Goal: Task Accomplishment & Management: Manage account settings

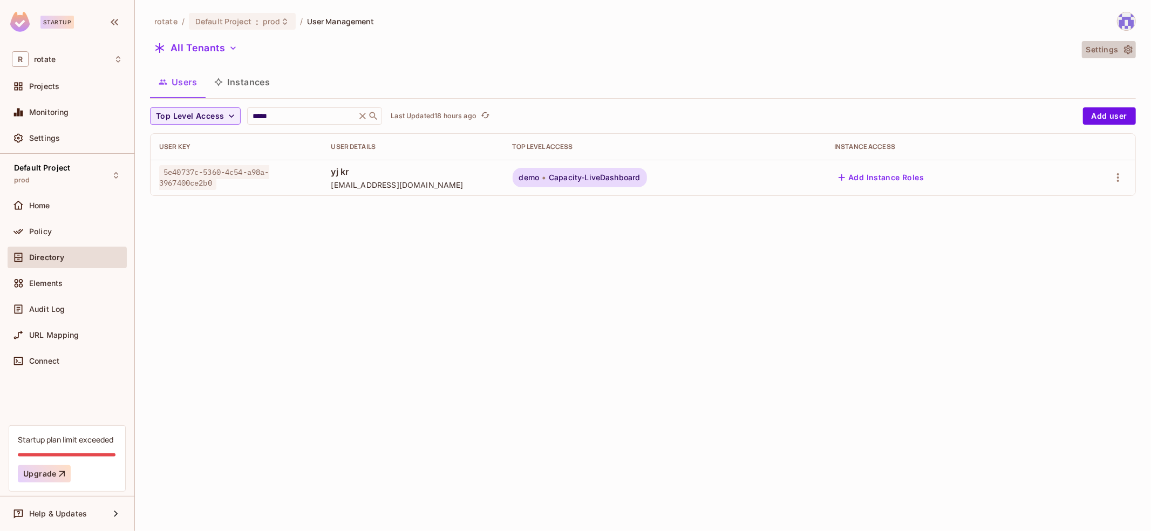
click at [1117, 45] on button "Settings" at bounding box center [1109, 49] width 54 height 17
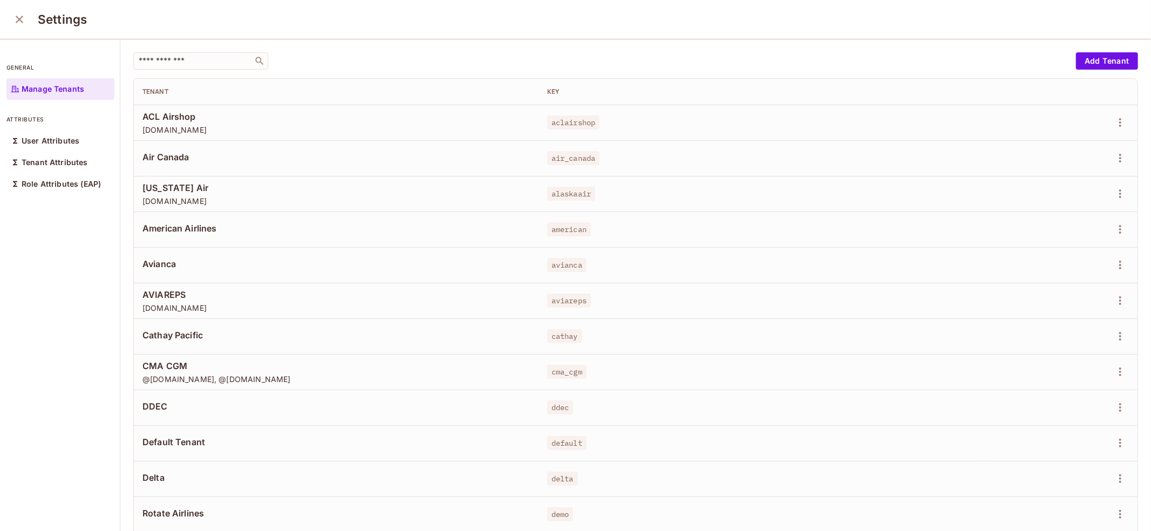
click at [20, 22] on icon "close" at bounding box center [19, 19] width 13 height 13
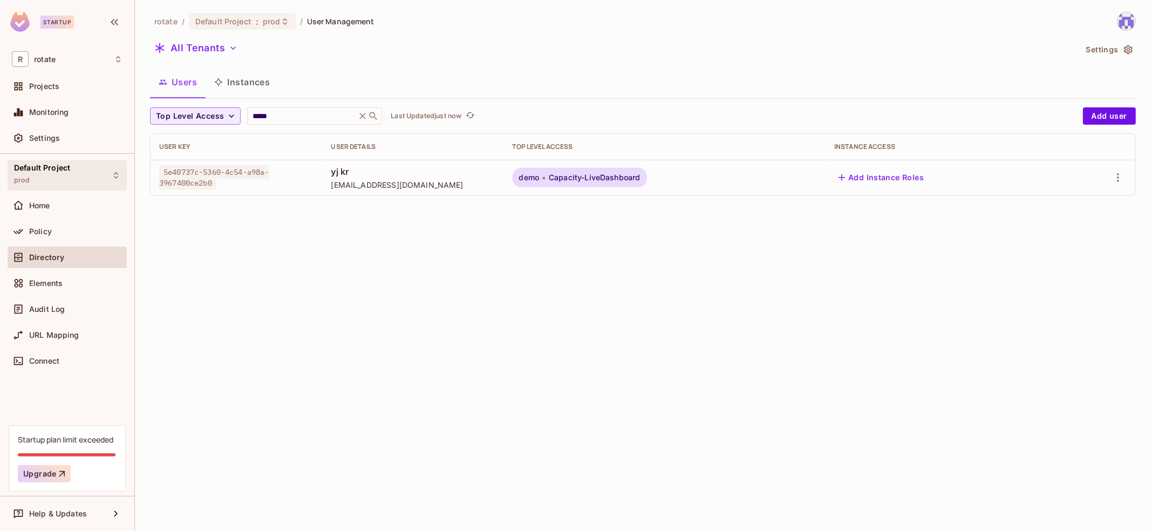
click at [91, 175] on div "Default Project prod" at bounding box center [67, 175] width 119 height 30
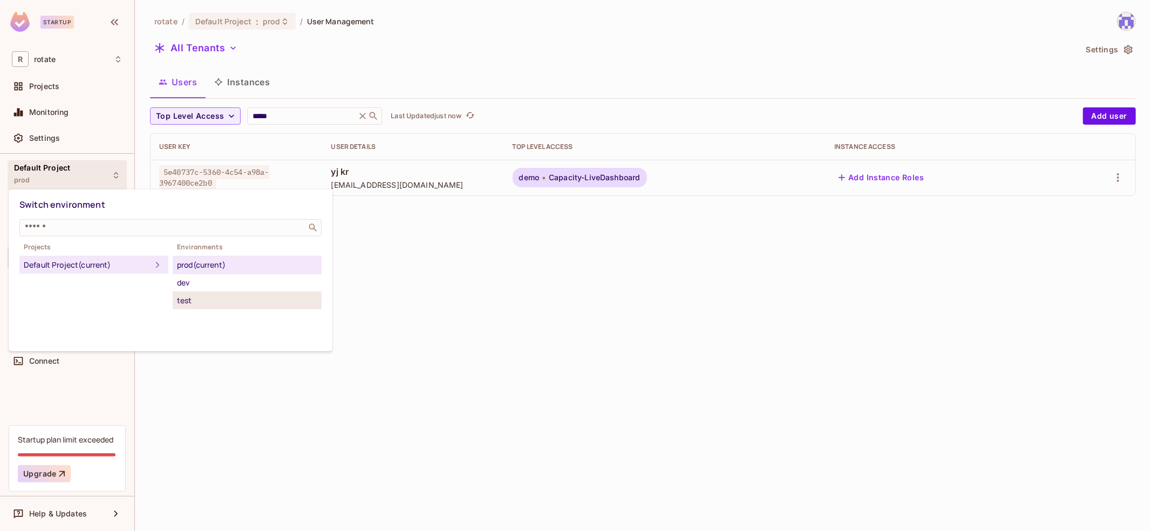
click at [214, 299] on div "test" at bounding box center [247, 300] width 140 height 13
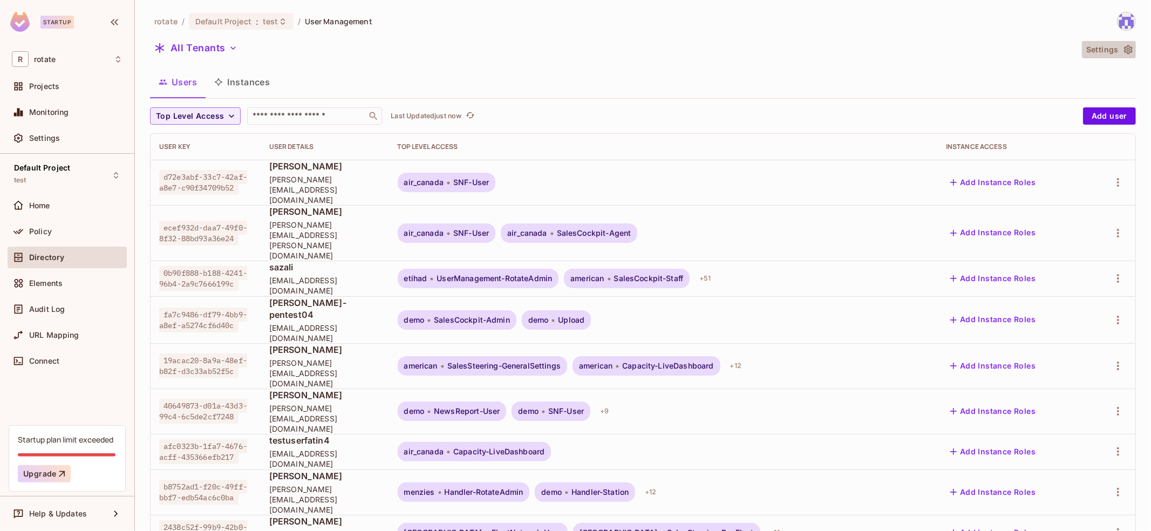
click at [1122, 50] on button "Settings" at bounding box center [1109, 49] width 54 height 17
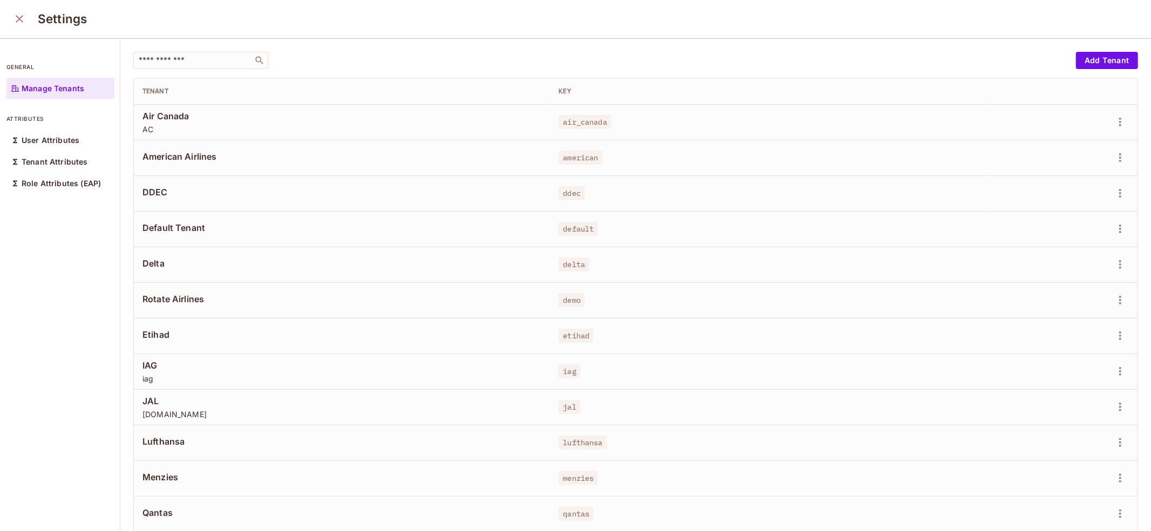
click at [18, 18] on icon "close" at bounding box center [19, 18] width 13 height 13
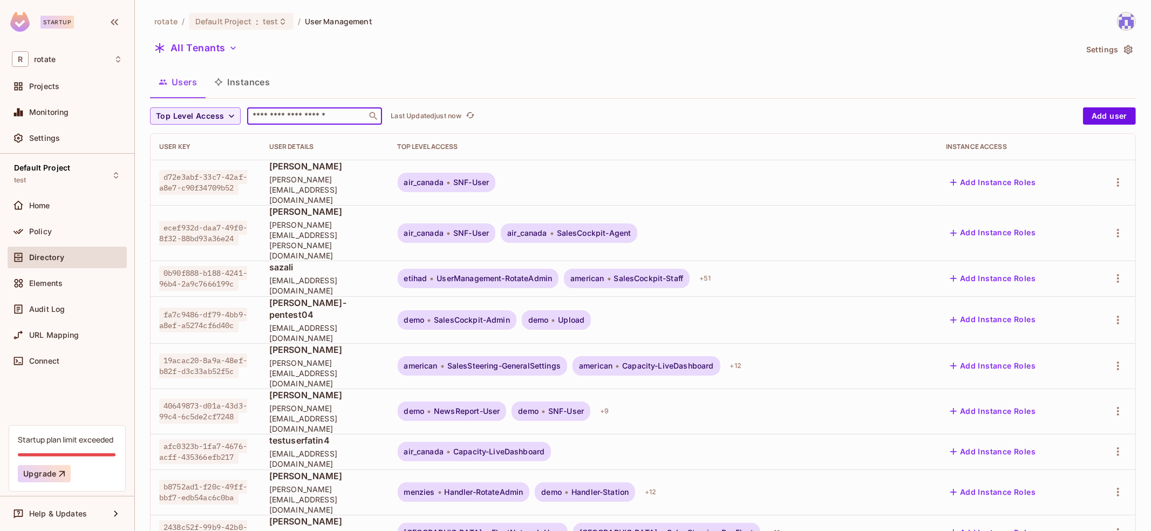
click at [299, 121] on input "text" at bounding box center [306, 116] width 113 height 11
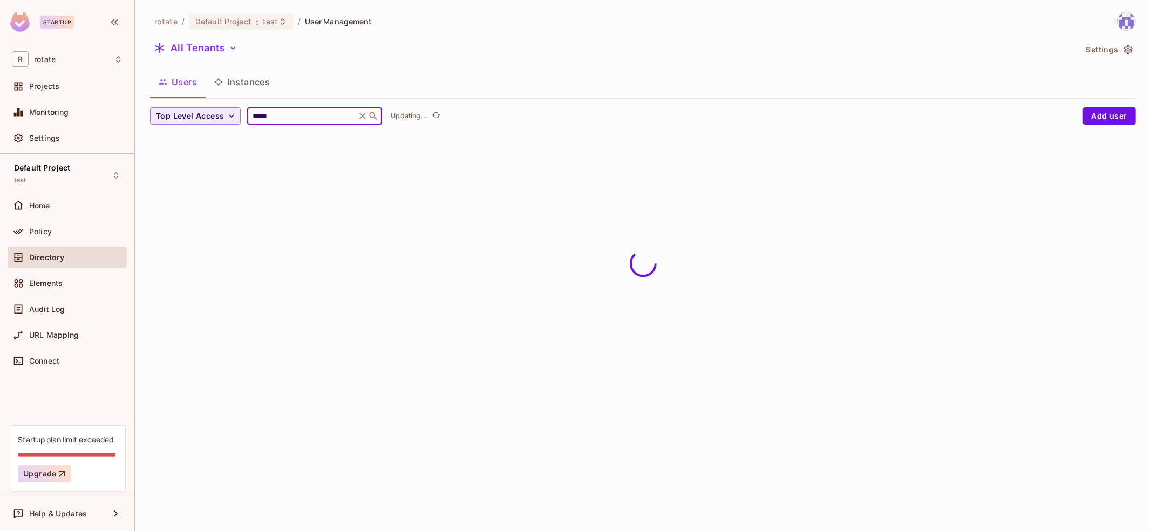
type input "*****"
click at [686, 102] on div "rotate / Default Project : test / User Management All Tenants Settings Users In…" at bounding box center [643, 77] width 986 height 130
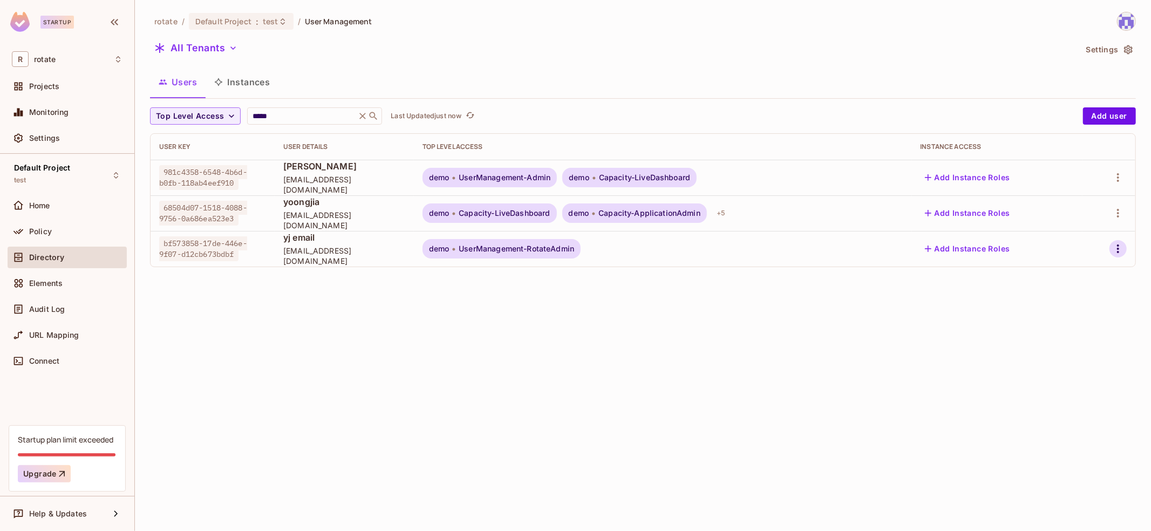
click at [1117, 249] on icon "button" at bounding box center [1117, 248] width 13 height 13
click at [1068, 301] on div "Top Level Roles" at bounding box center [1078, 296] width 58 height 11
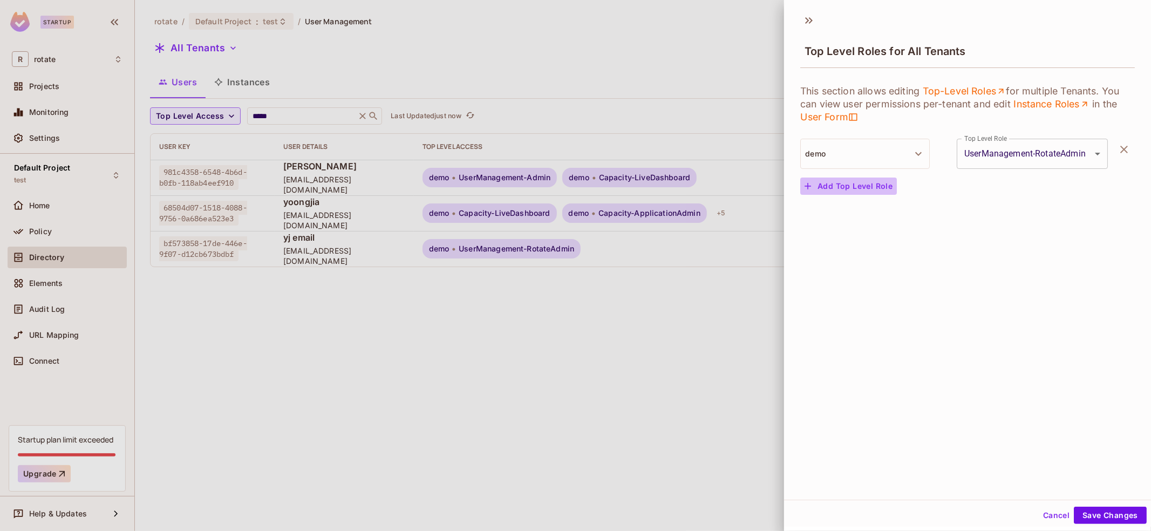
click at [864, 185] on button "Add Top Level Role" at bounding box center [848, 186] width 97 height 17
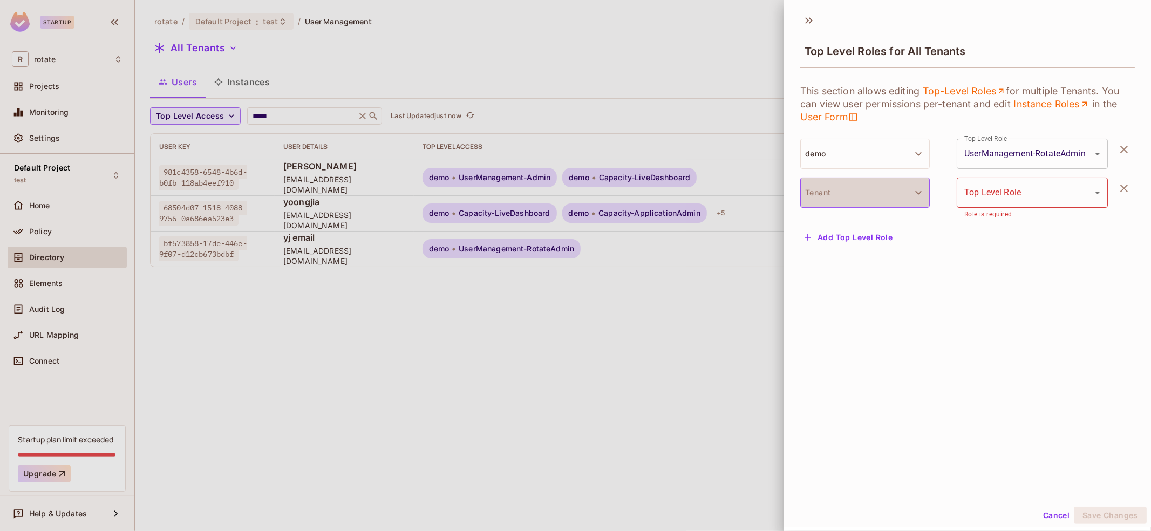
click at [871, 189] on button "Tenant" at bounding box center [864, 193] width 129 height 30
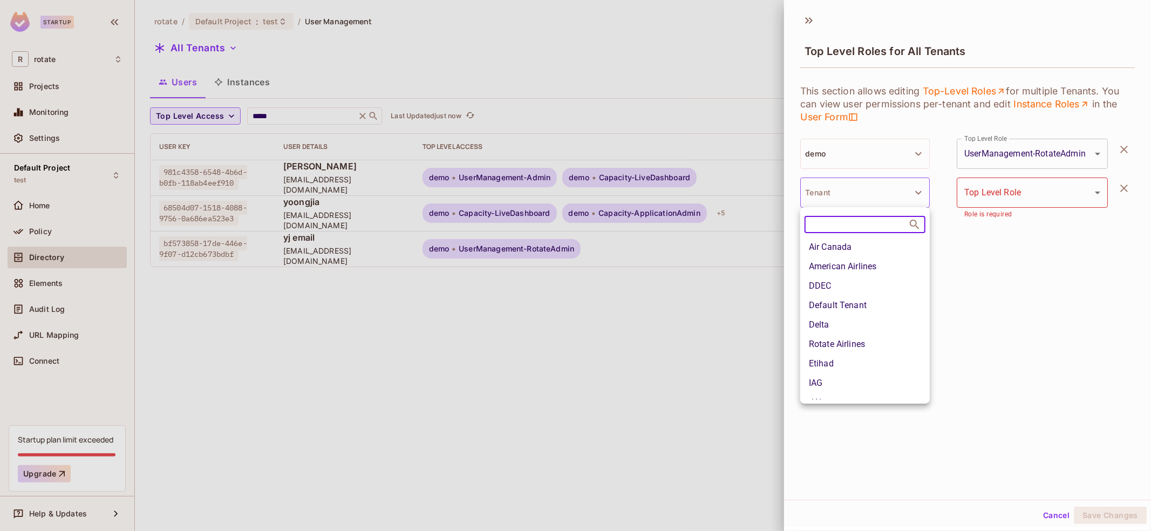
click at [873, 327] on li "Delta" at bounding box center [864, 324] width 129 height 19
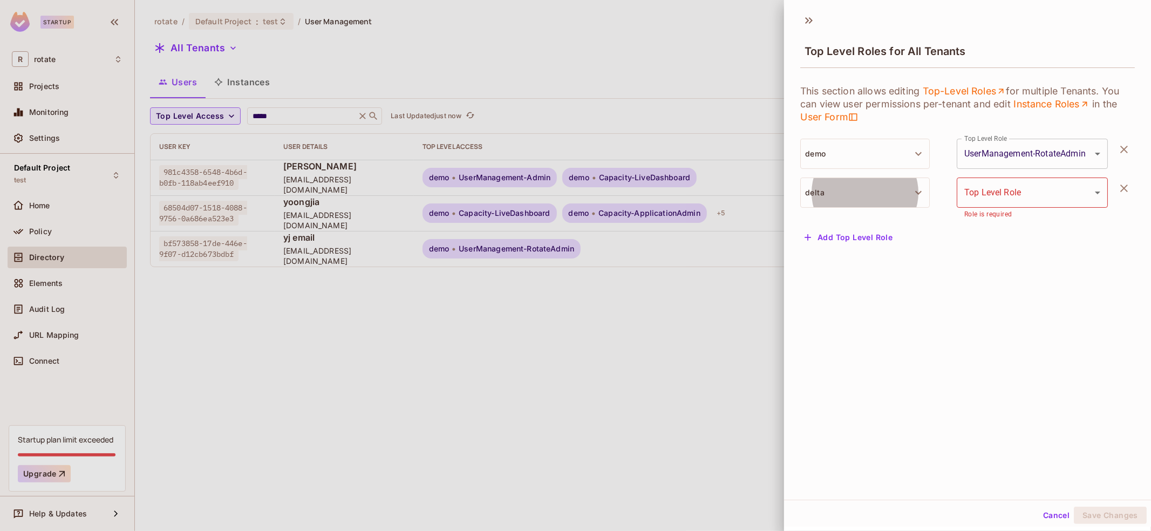
click at [975, 181] on body "Startup R rotate Projects Monitoring Settings Default Project test Home Policy …" at bounding box center [575, 265] width 1151 height 531
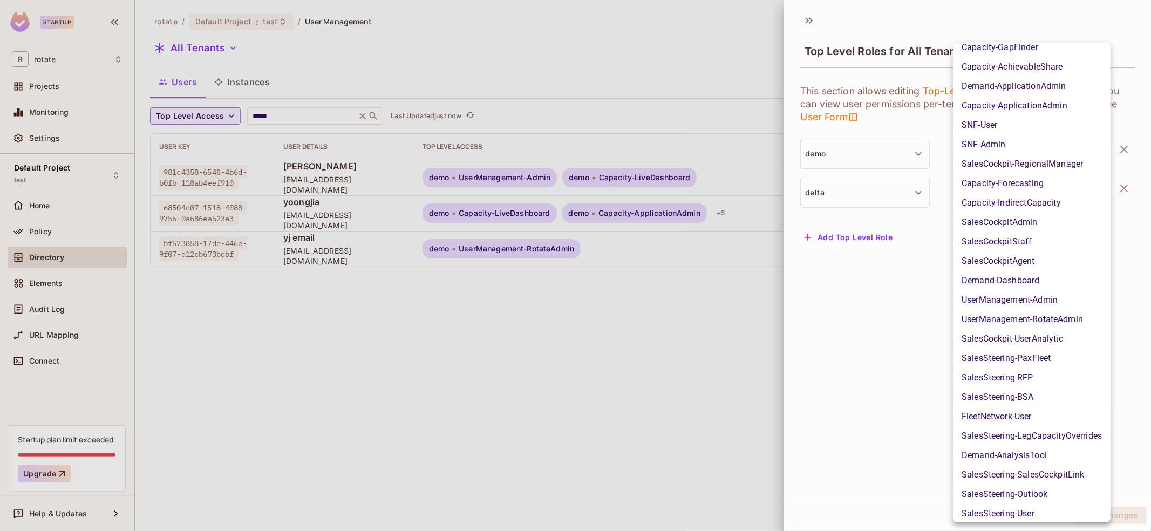
scroll to position [494, 0]
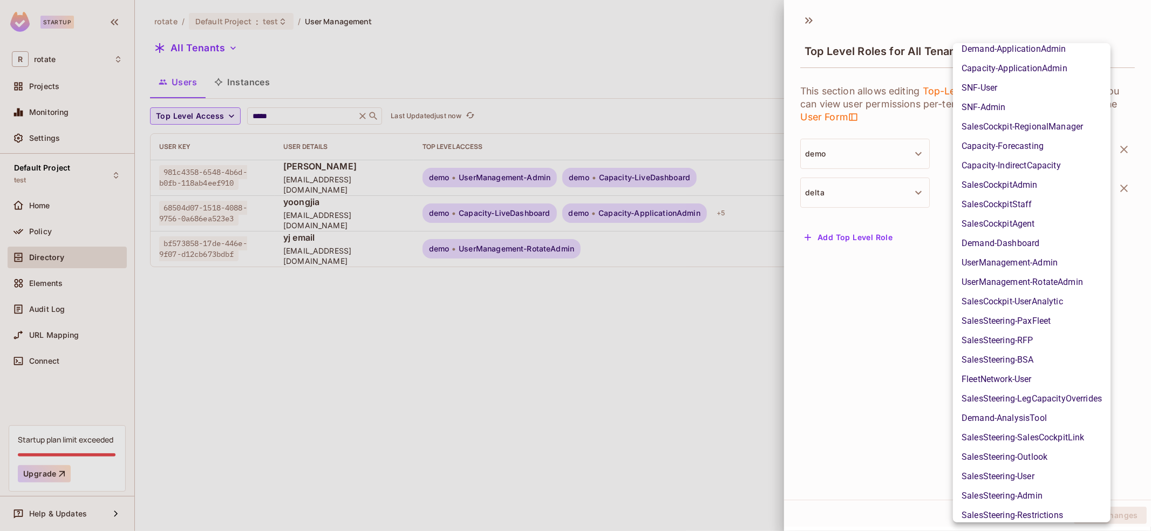
click at [1039, 278] on li "UserManagement-RotateAdmin" at bounding box center [1032, 281] width 158 height 19
type input "**********"
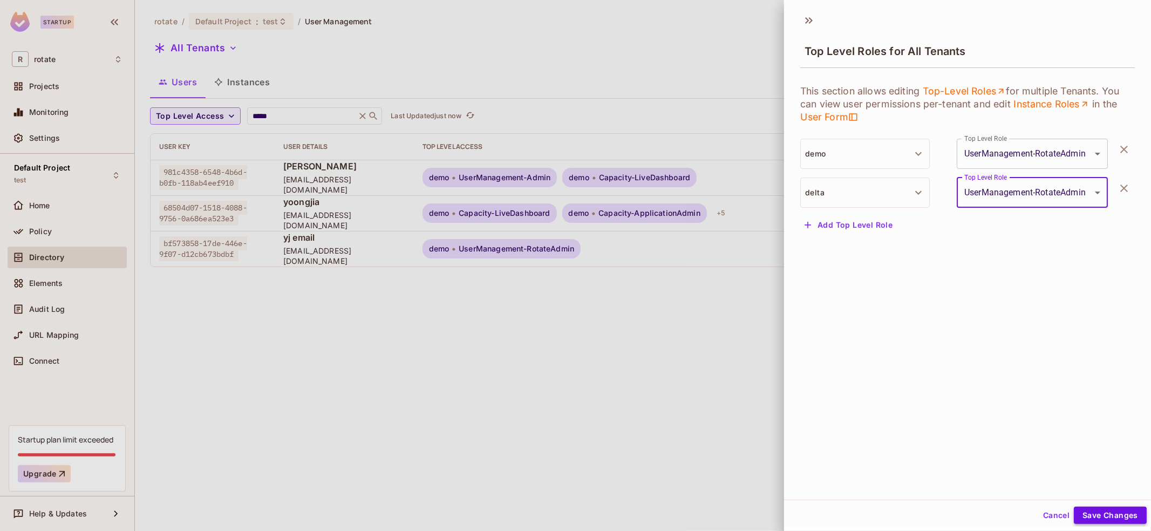
click at [1098, 516] on button "Save Changes" at bounding box center [1110, 515] width 73 height 17
